Goal: Task Accomplishment & Management: Use online tool/utility

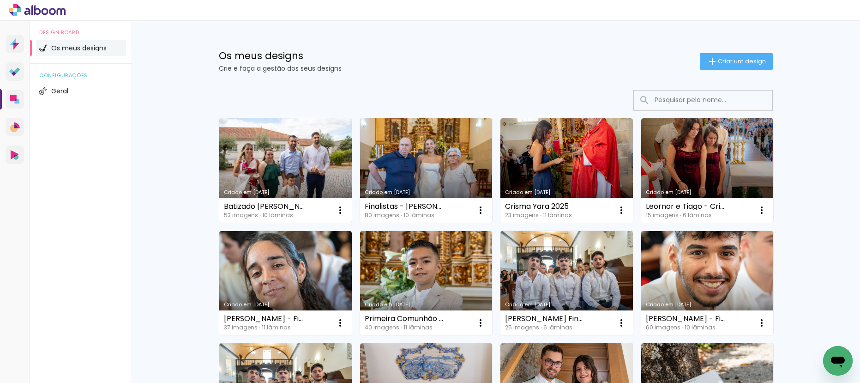
click at [311, 172] on link "Criado em [DATE]" at bounding box center [285, 170] width 132 height 104
click at [290, 150] on link "Criado em [DATE]" at bounding box center [285, 170] width 132 height 104
